Goal: Information Seeking & Learning: Learn about a topic

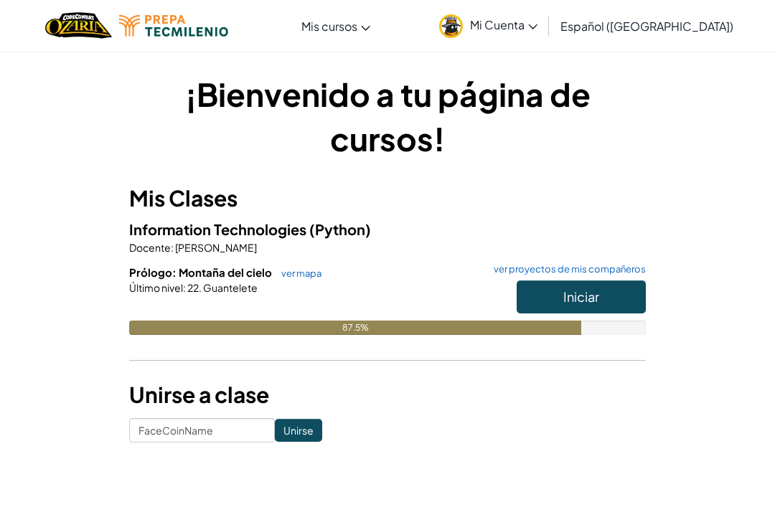
type input "FaceCoinName"
click at [568, 305] on button "Iniciar" at bounding box center [581, 297] width 129 height 33
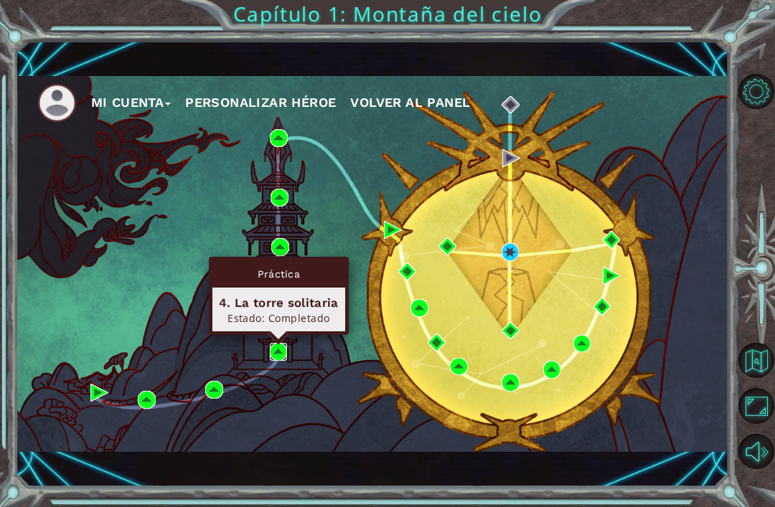
click at [271, 350] on img at bounding box center [279, 352] width 18 height 18
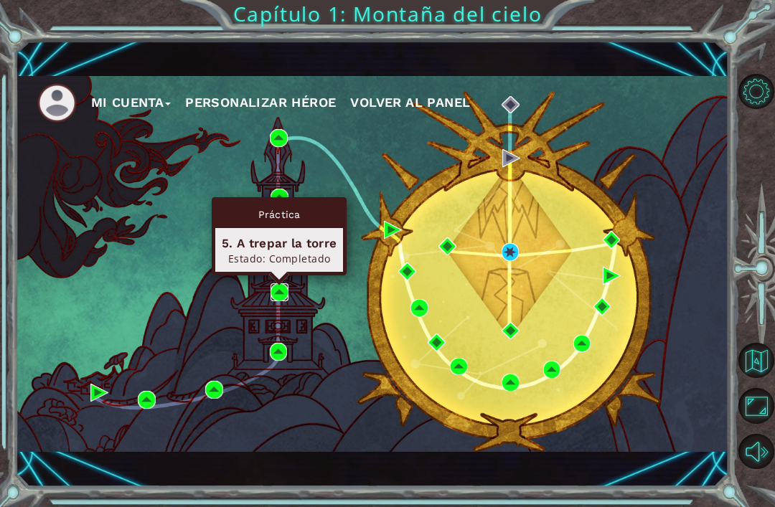
click at [286, 287] on img at bounding box center [280, 293] width 18 height 18
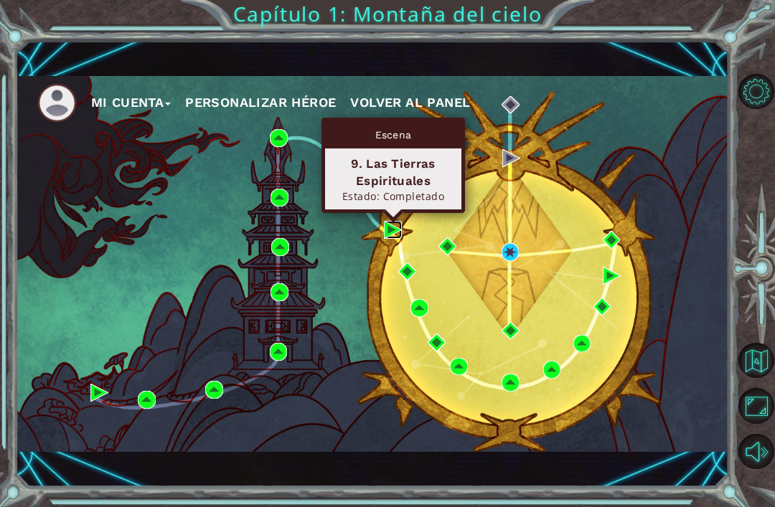
click at [385, 232] on img at bounding box center [393, 230] width 18 height 18
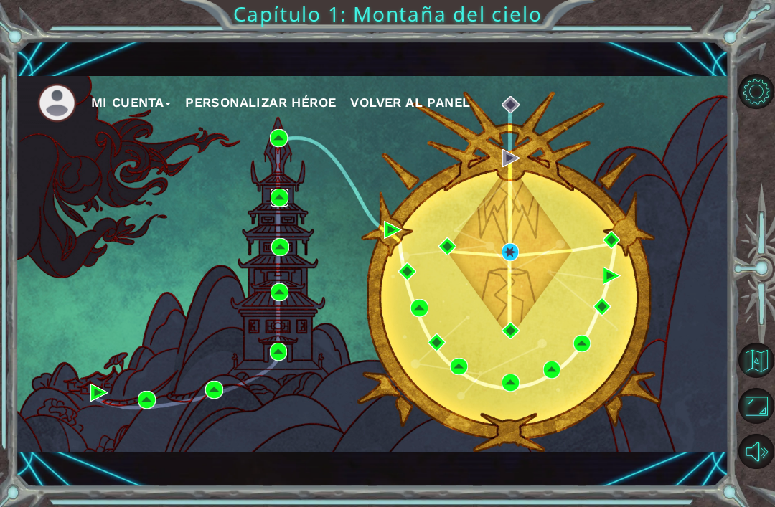
click at [283, 200] on img at bounding box center [280, 198] width 18 height 18
click at [277, 129] on img at bounding box center [279, 138] width 18 height 18
